Goal: Task Accomplishment & Management: Use online tool/utility

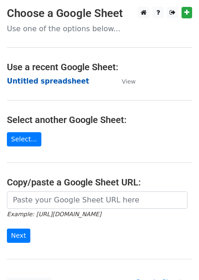
click at [41, 83] on strong "Untitled spreadsheet" at bounding box center [48, 81] width 82 height 8
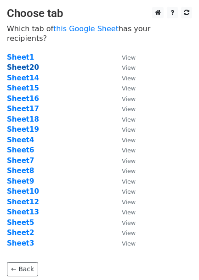
click at [27, 63] on strong "Sheet20" at bounding box center [23, 67] width 32 height 8
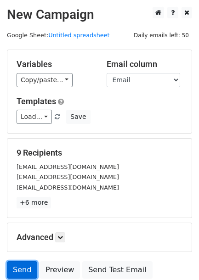
click at [19, 270] on link "Send" at bounding box center [22, 269] width 30 height 17
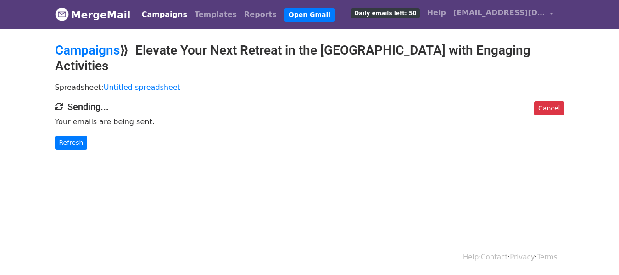
click at [153, 16] on link "Campaigns" at bounding box center [164, 15] width 53 height 18
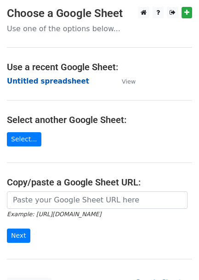
click at [39, 80] on strong "Untitled spreadsheet" at bounding box center [48, 81] width 82 height 8
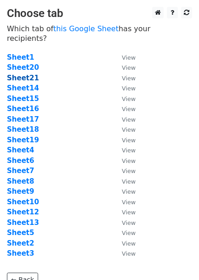
click at [19, 74] on strong "Sheet21" at bounding box center [23, 78] width 32 height 8
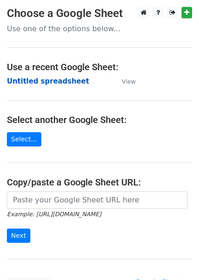
click at [34, 80] on strong "Untitled spreadsheet" at bounding box center [48, 81] width 82 height 8
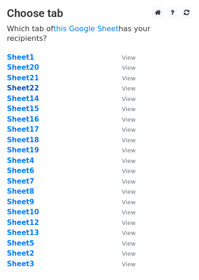
click at [27, 84] on strong "Sheet22" at bounding box center [23, 88] width 32 height 8
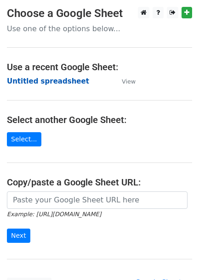
click at [53, 83] on strong "Untitled spreadsheet" at bounding box center [48, 81] width 82 height 8
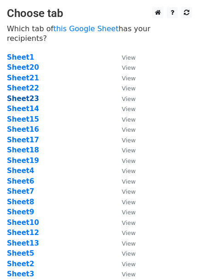
click at [25, 94] on strong "Sheet23" at bounding box center [23, 98] width 32 height 8
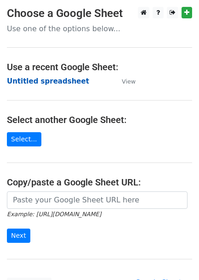
click at [54, 82] on strong "Untitled spreadsheet" at bounding box center [48, 81] width 82 height 8
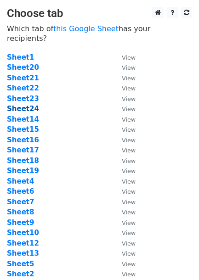
click at [22, 105] on strong "Sheet24" at bounding box center [23, 109] width 32 height 8
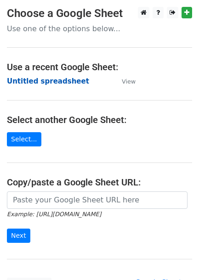
click at [44, 79] on strong "Untitled spreadsheet" at bounding box center [48, 81] width 82 height 8
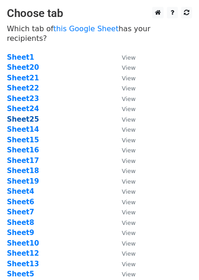
click at [17, 115] on strong "Sheet25" at bounding box center [23, 119] width 32 height 8
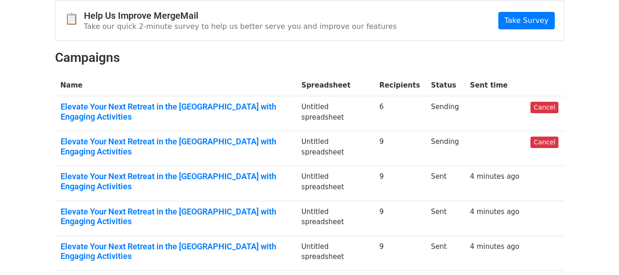
scroll to position [138, 0]
